Goal: Check status

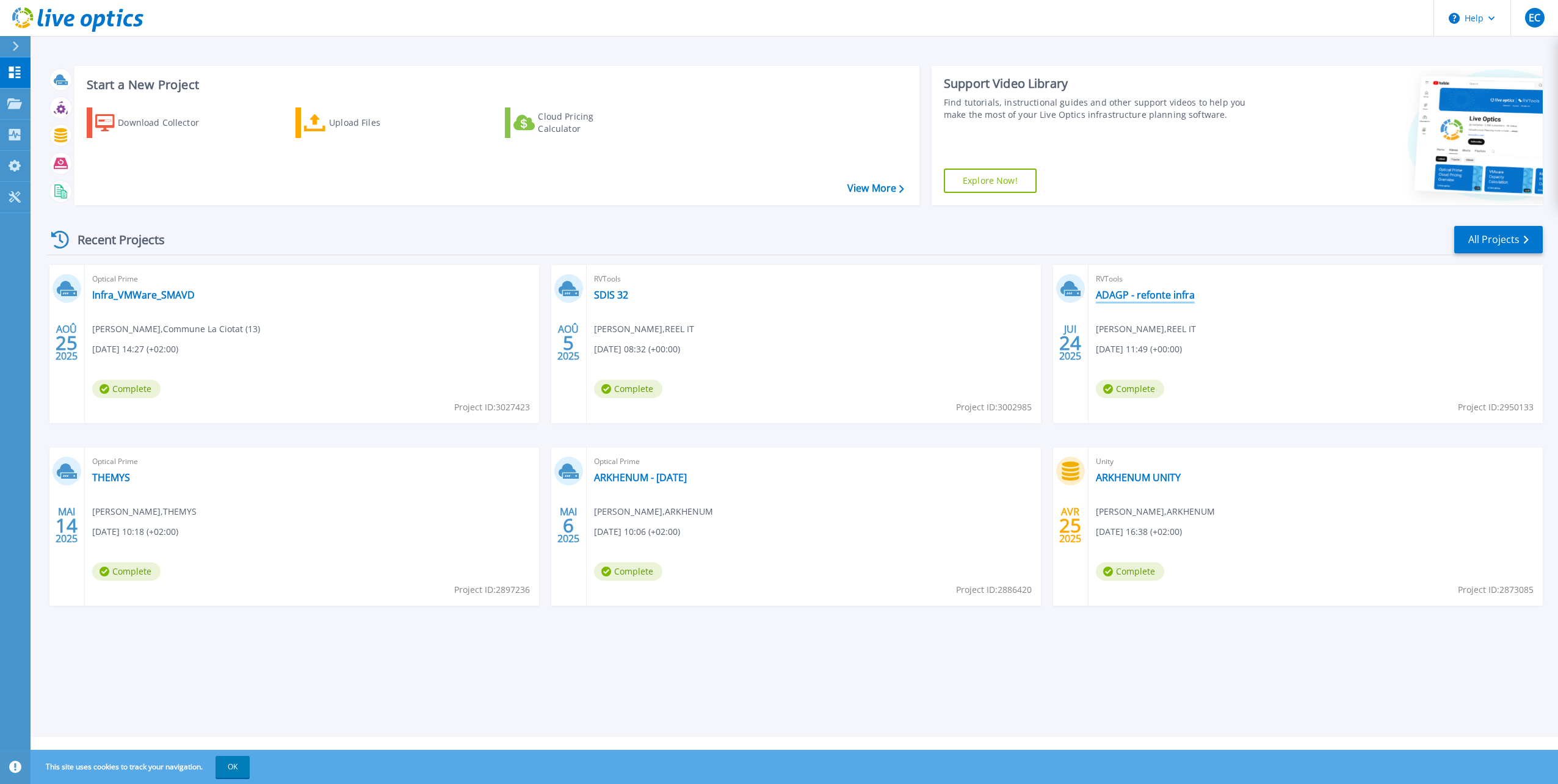
click at [1158, 290] on link "ADAGP - refonte infra" at bounding box center [1145, 294] width 99 height 12
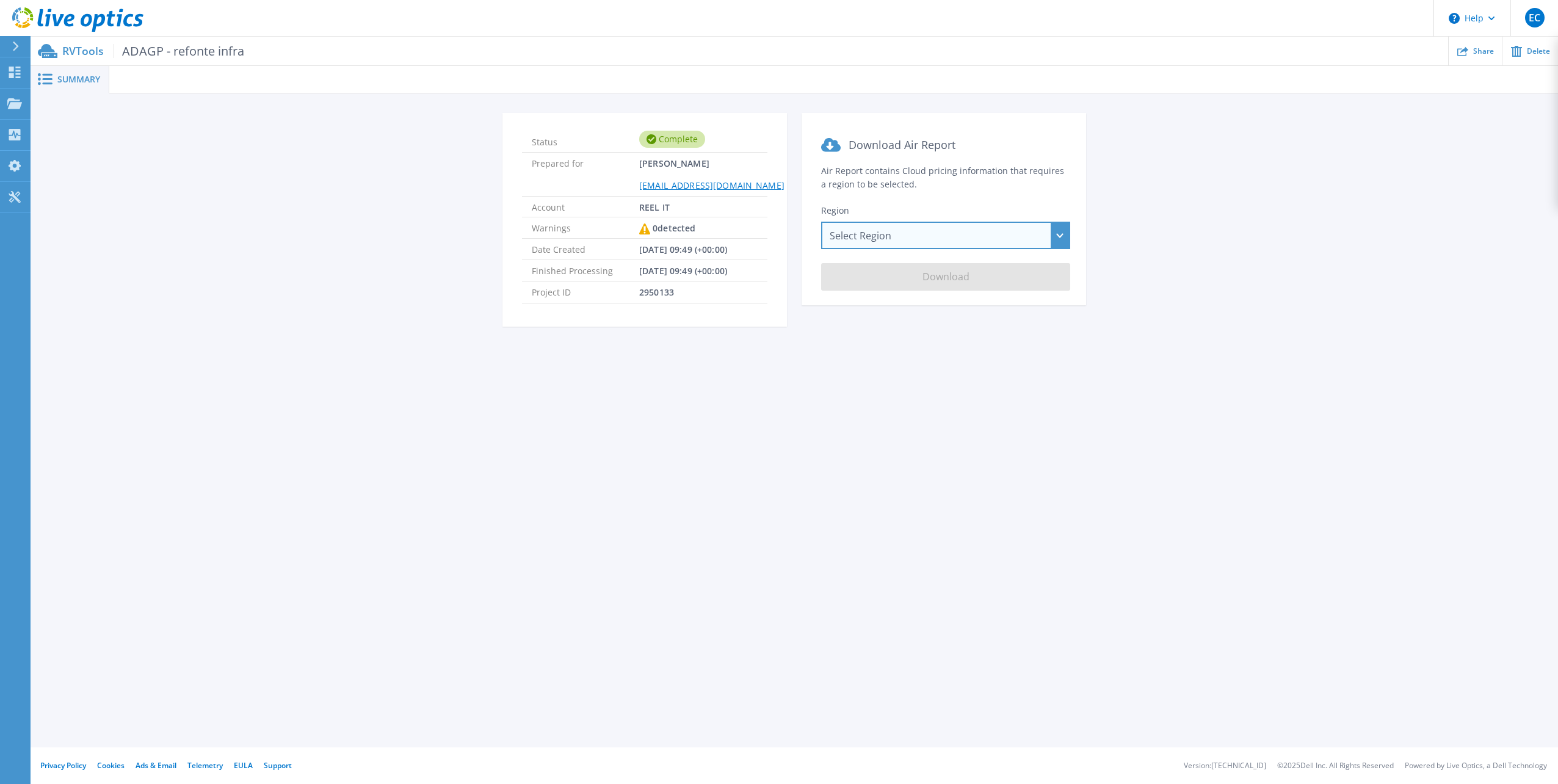
click at [854, 240] on div "Select Region Asia Pacific (Hong Kong) Asia Pacific (Mumbai) Asia Pacific (Seou…" at bounding box center [945, 235] width 249 height 27
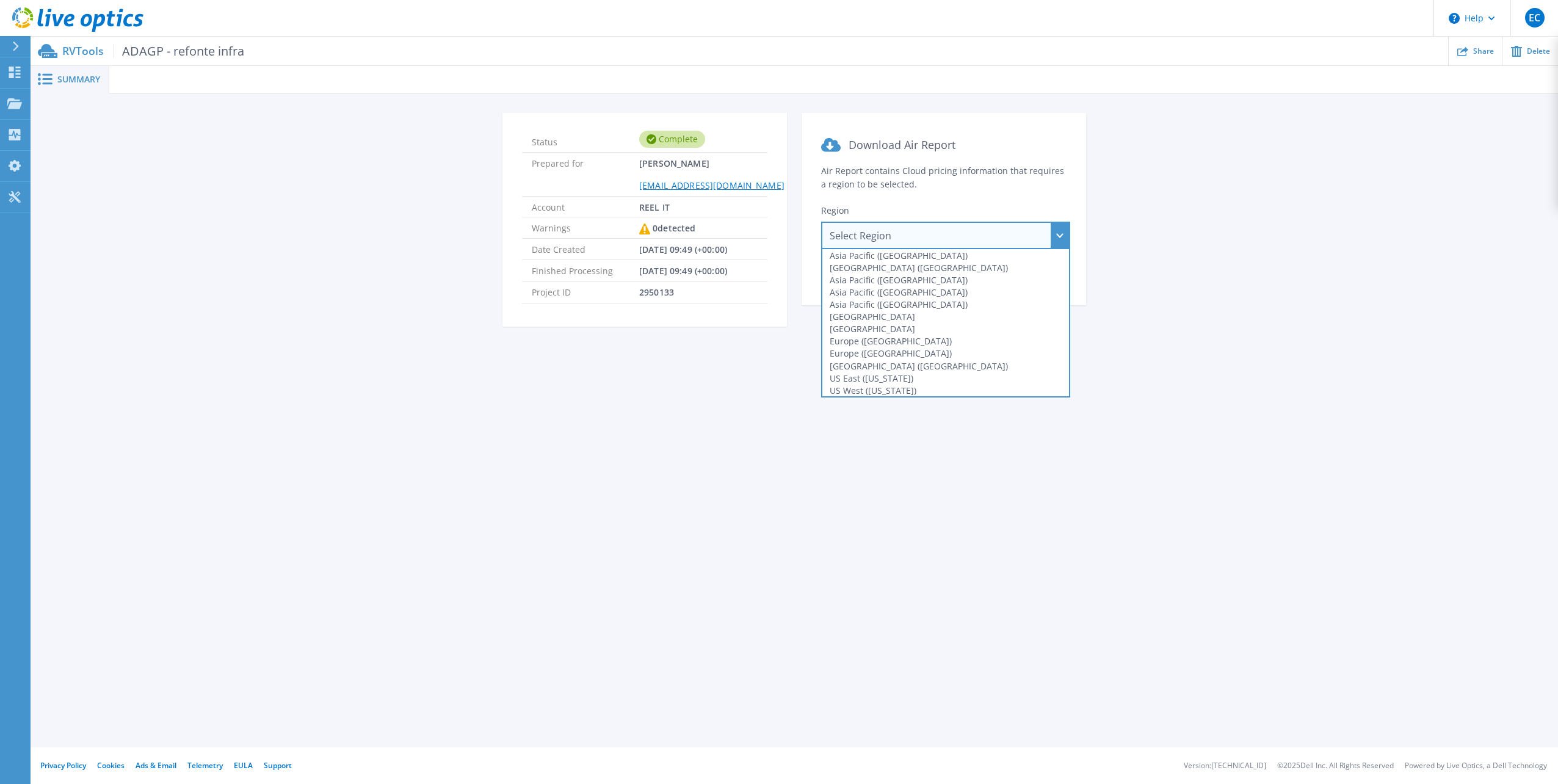
click at [738, 393] on div "Summary Status Complete Prepared for Erwann COIGNARD erwann.coignard@reelit.fr …" at bounding box center [794, 374] width 1527 height 747
